Goal: Information Seeking & Learning: Learn about a topic

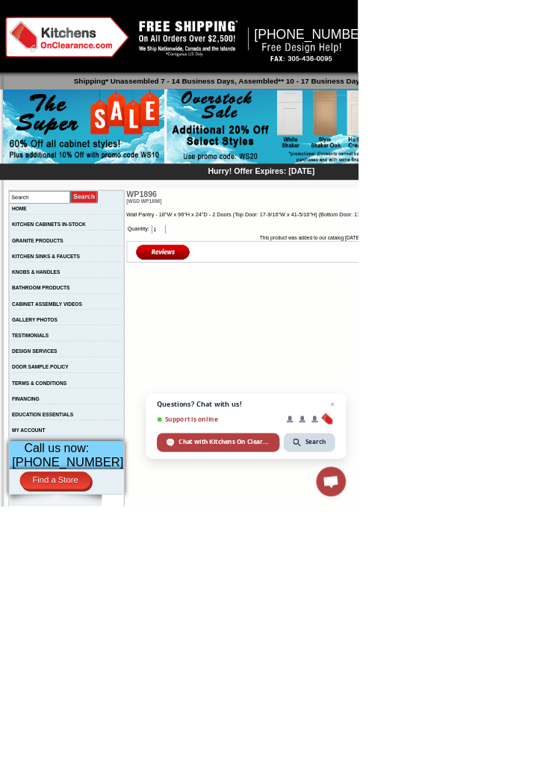
click at [536, 175] on img at bounding box center [432, 191] width 361 height 114
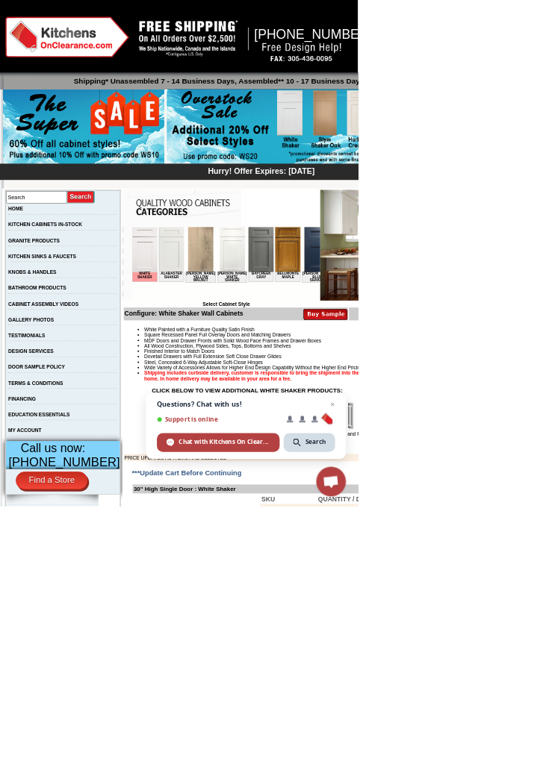
click at [165, 273] on img at bounding box center [151, 261] width 38 height 68
click at [193, 278] on img at bounding box center [191, 261] width 38 height 68
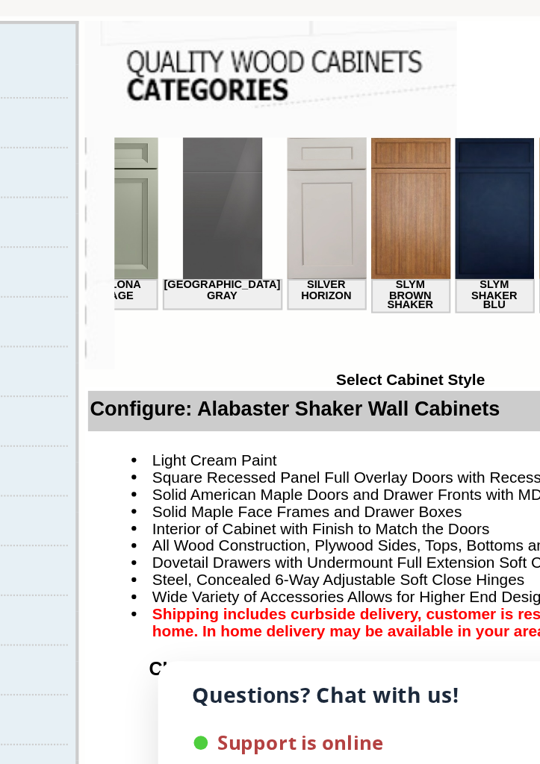
scroll to position [0, 2177]
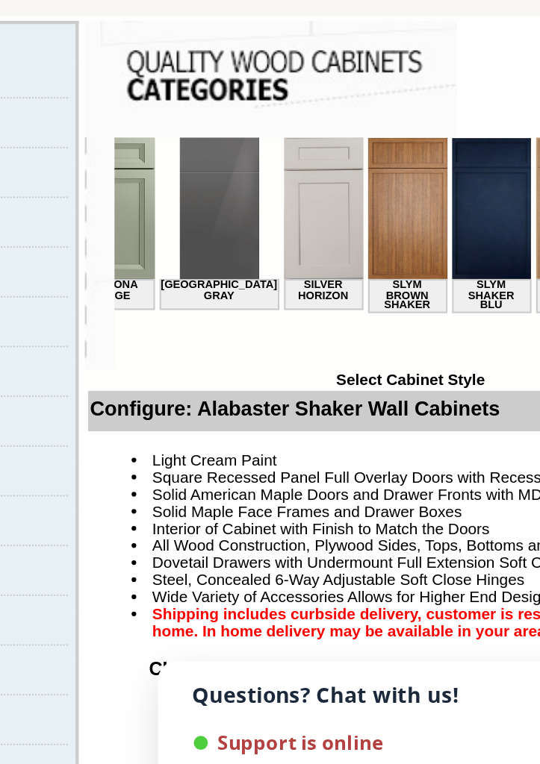
click at [397, 196] on img at bounding box center [416, 171] width 38 height 68
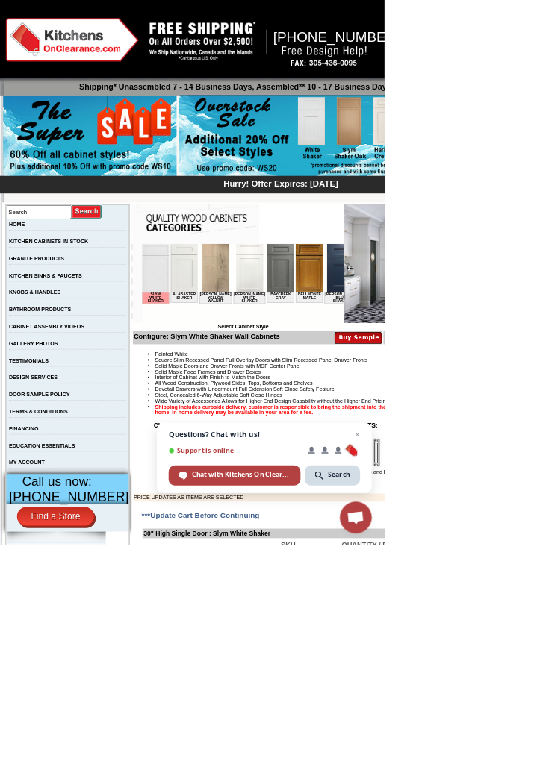
click at [484, 338] on b "Price Sheet View in PDF Format" at bounding box center [487, 341] width 104 height 8
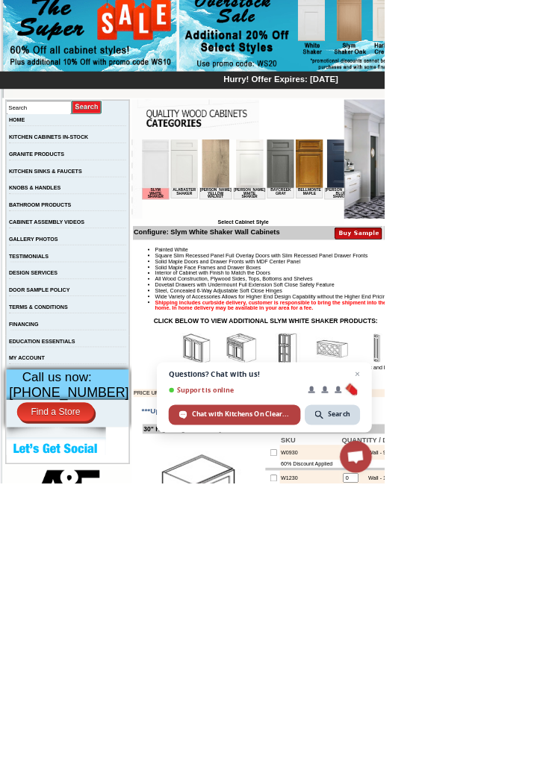
scroll to position [61, 0]
click at [453, 598] on img at bounding box center [465, 575] width 45 height 45
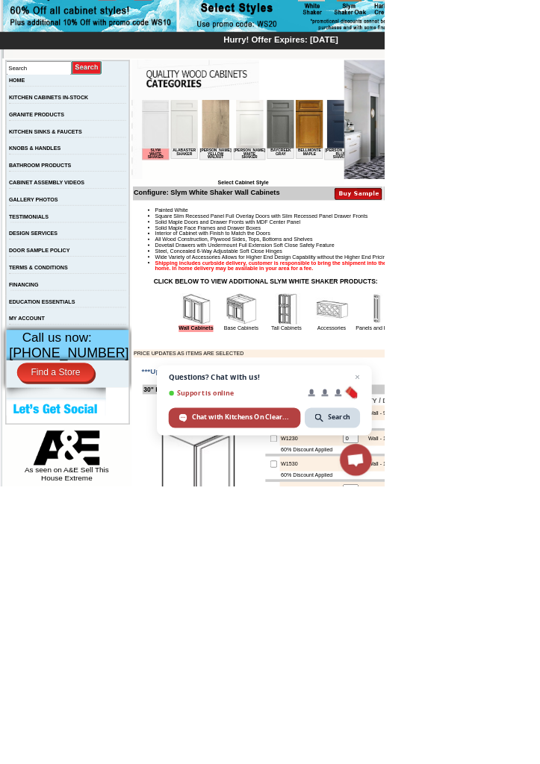
scroll to position [139, 0]
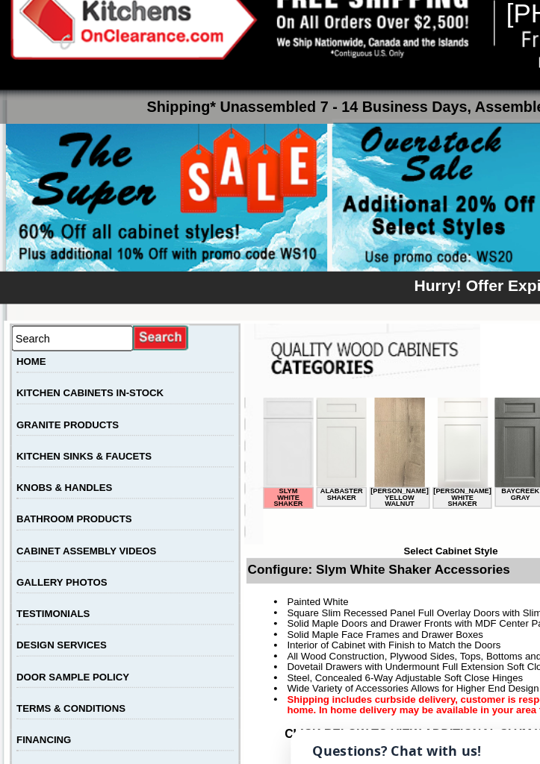
click at [85, 412] on link "KNOBS & HANDLES" at bounding box center [49, 411] width 72 height 8
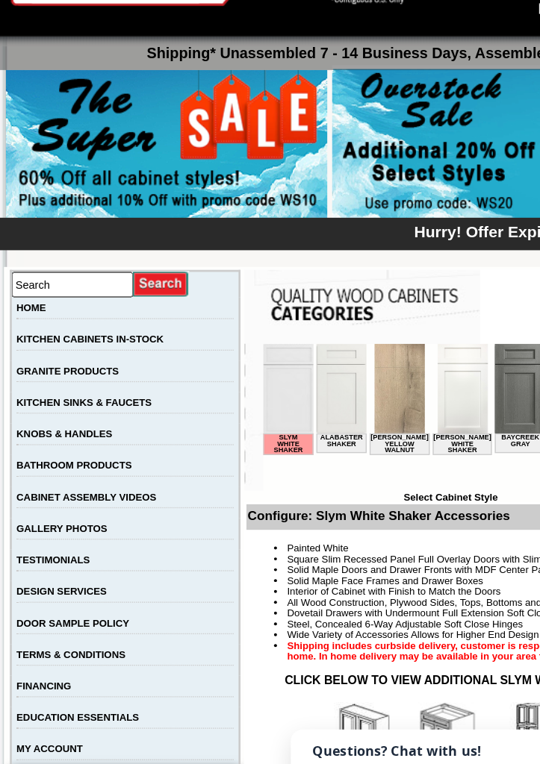
click at [84, 320] on link "GRANITE PRODUCTS" at bounding box center [52, 322] width 78 height 8
click at [113, 296] on link "KITCHEN CABINETS IN-STOCK" at bounding box center [68, 298] width 111 height 8
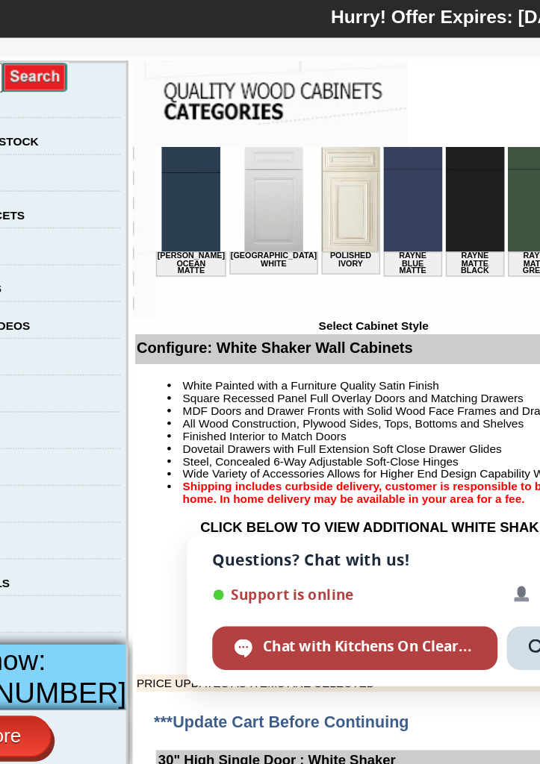
scroll to position [0, 1894]
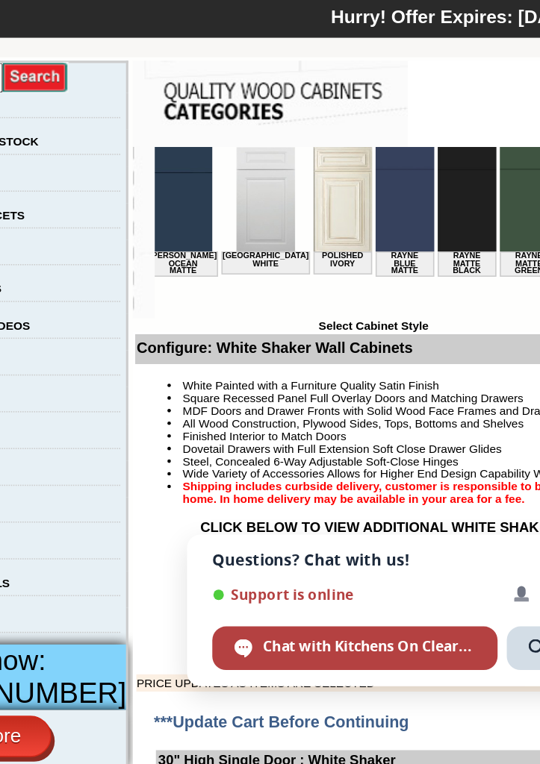
click at [419, 190] on img at bounding box center [438, 181] width 38 height 68
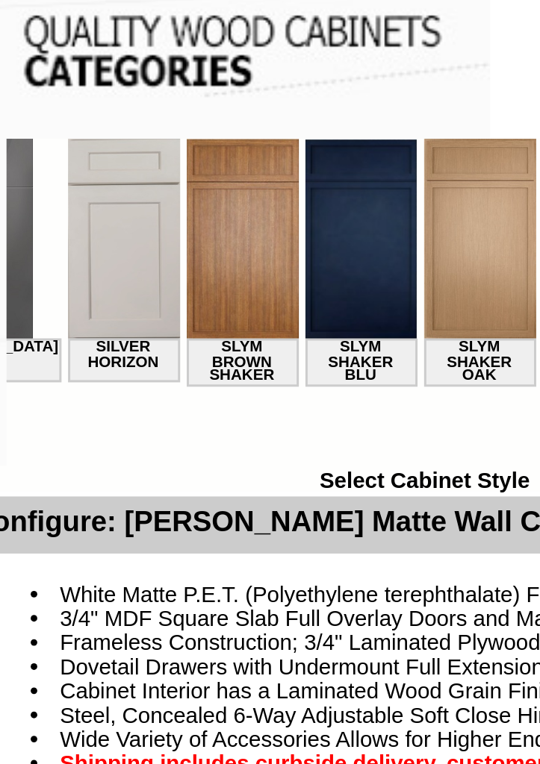
scroll to position [0, 2230]
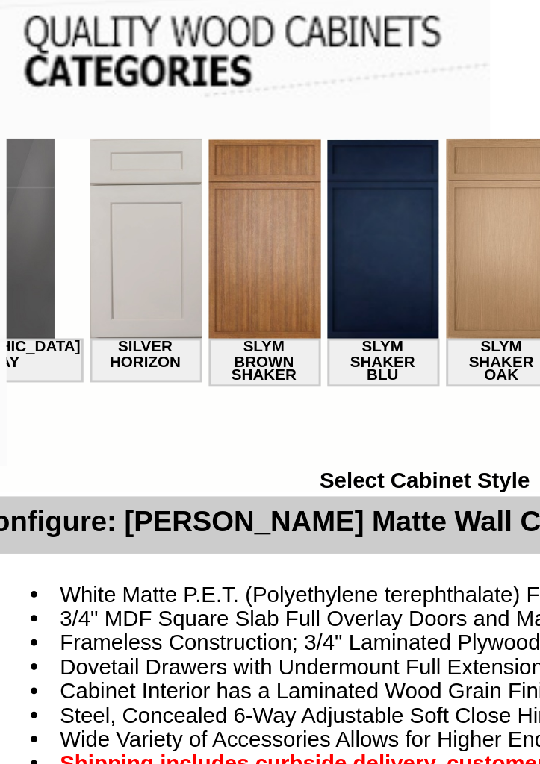
click at [277, 199] on img at bounding box center [296, 172] width 38 height 68
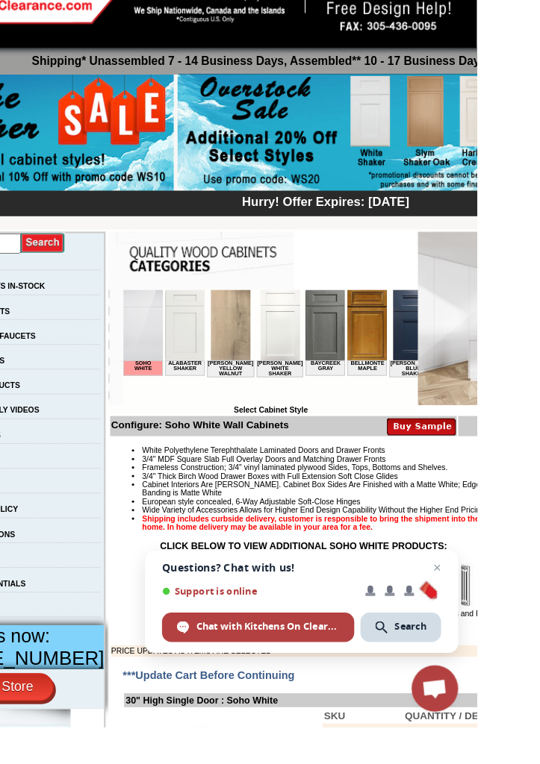
click at [339, 337] on img at bounding box center [358, 324] width 38 height 68
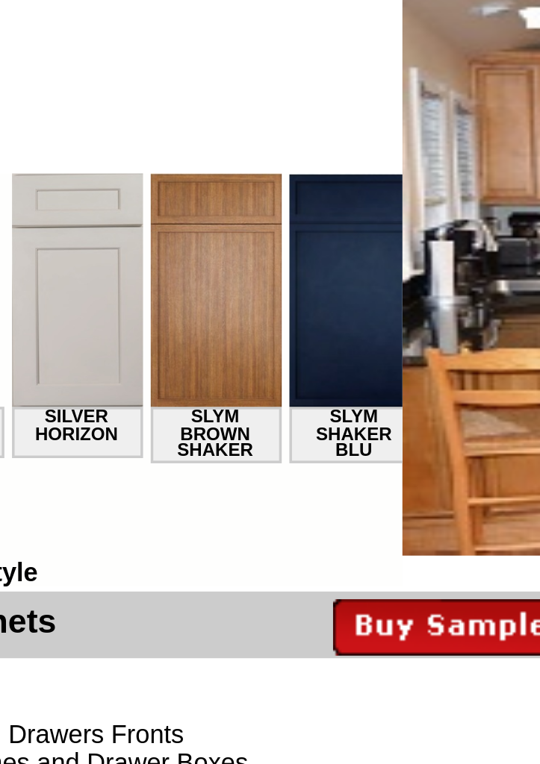
scroll to position [0, 2086]
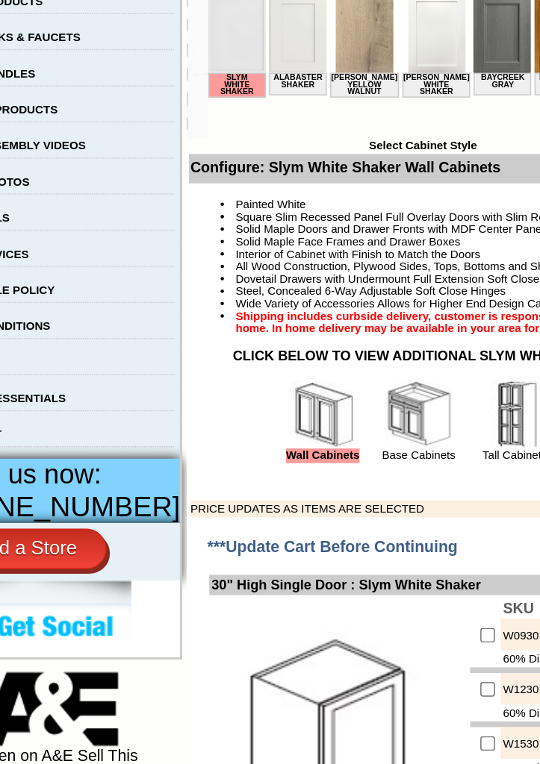
scroll to position [319, 0]
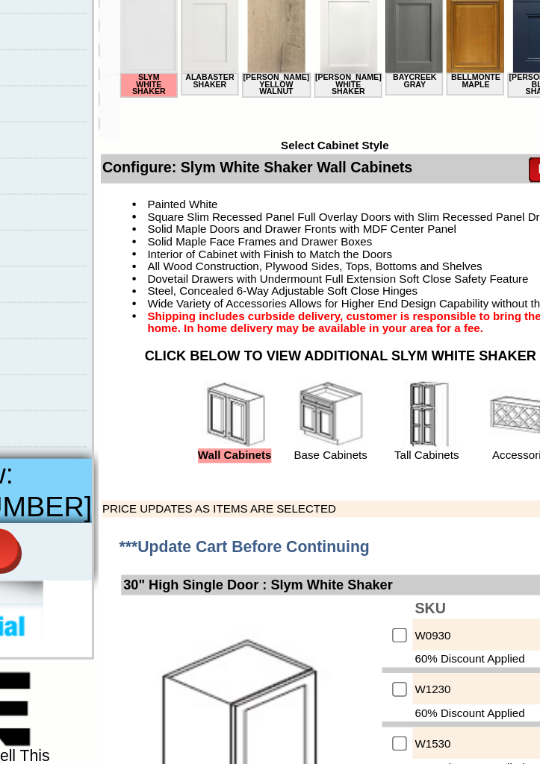
click at [325, 340] on img at bounding box center [339, 317] width 45 height 45
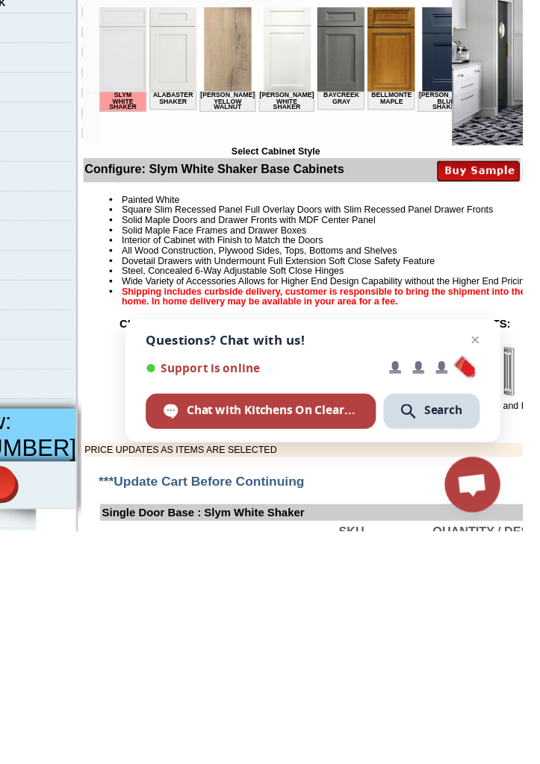
click at [277, 659] on img at bounding box center [275, 636] width 45 height 45
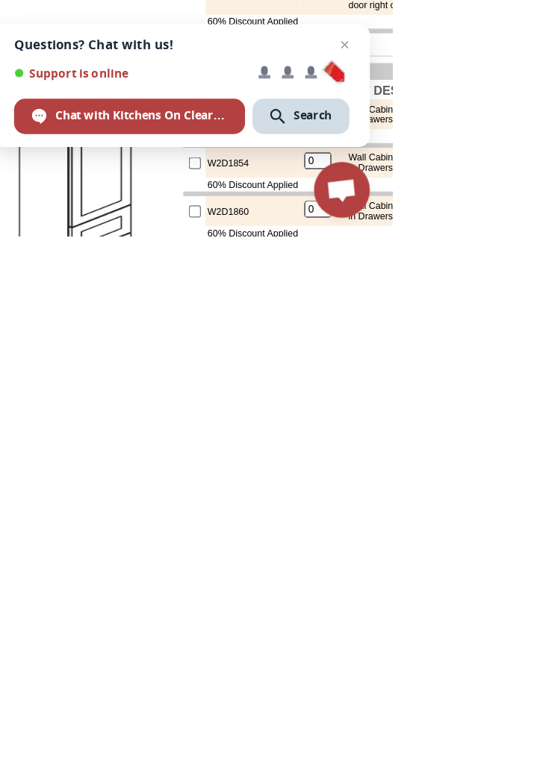
scroll to position [3693, 0]
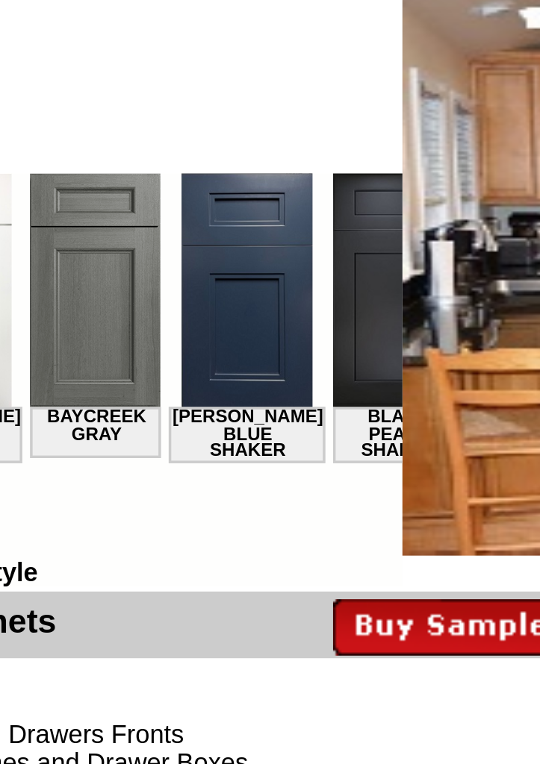
scroll to position [0, 2086]
